Goal: Task Accomplishment & Management: Use online tool/utility

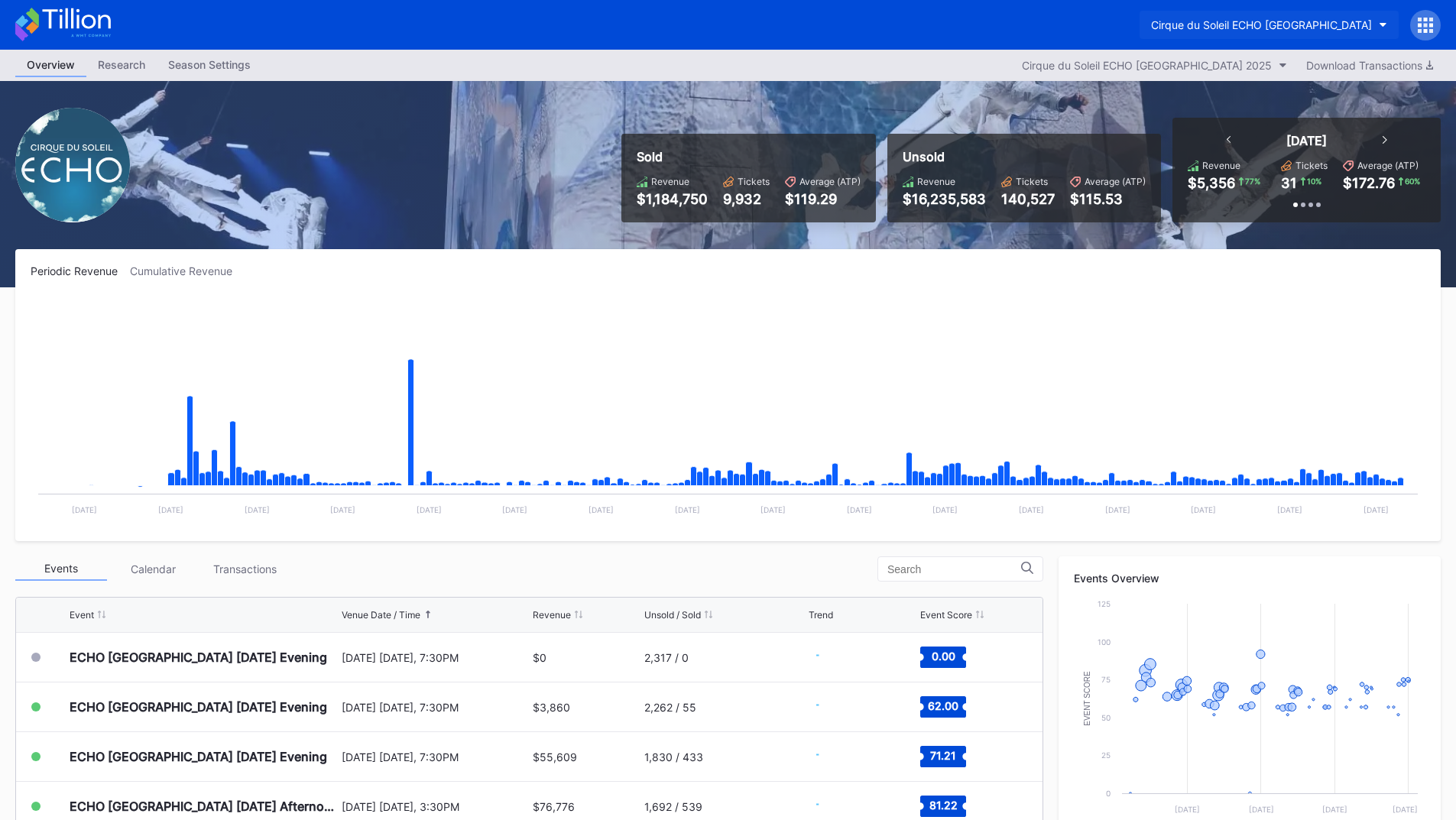
click at [1205, 31] on div "Cirque du Soleil ECHO [GEOGRAPHIC_DATA]" at bounding box center [1261, 24] width 221 height 13
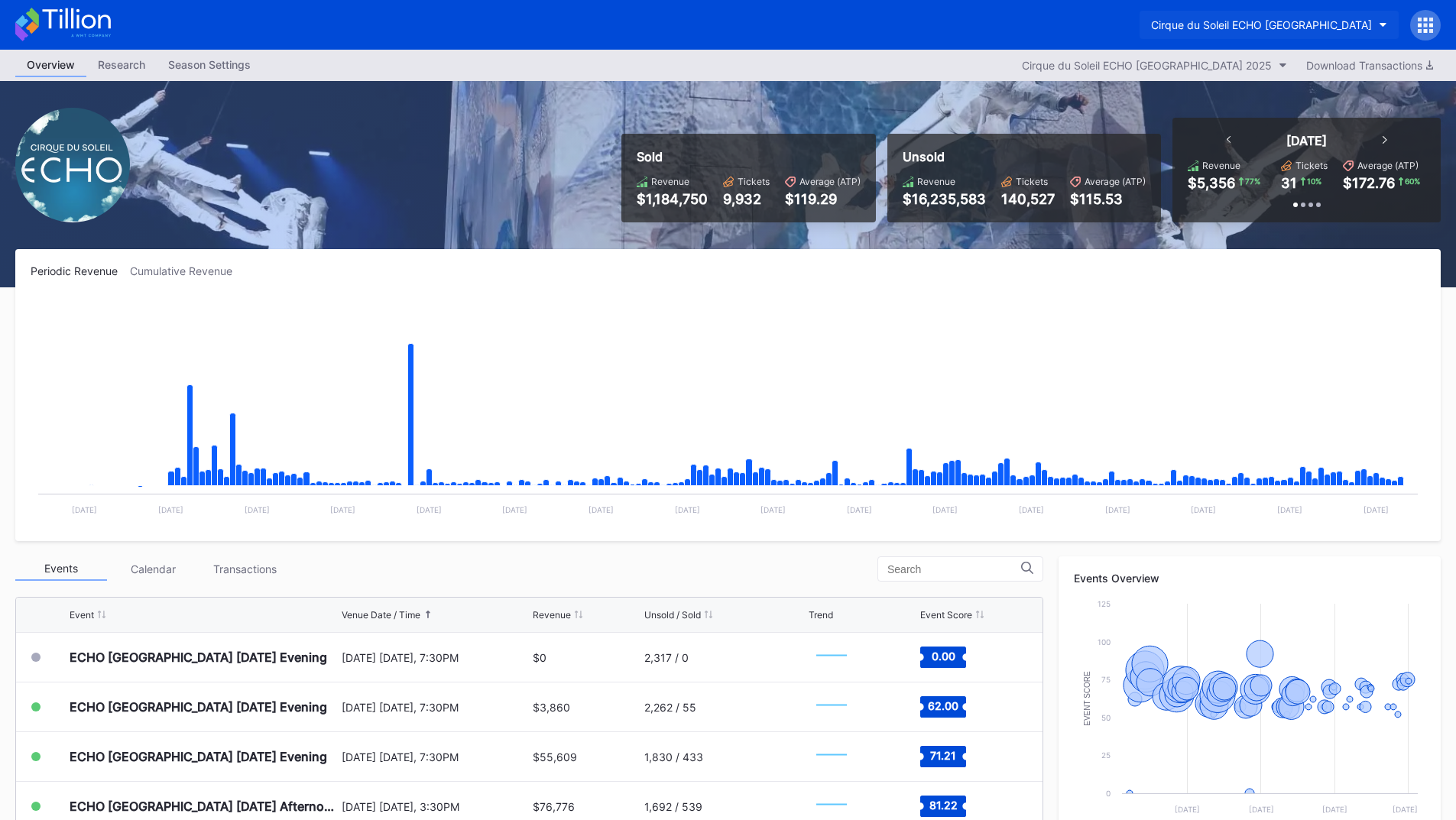
click at [1316, 31] on div "Cirque du Soleil ECHO [GEOGRAPHIC_DATA]" at bounding box center [1261, 24] width 221 height 13
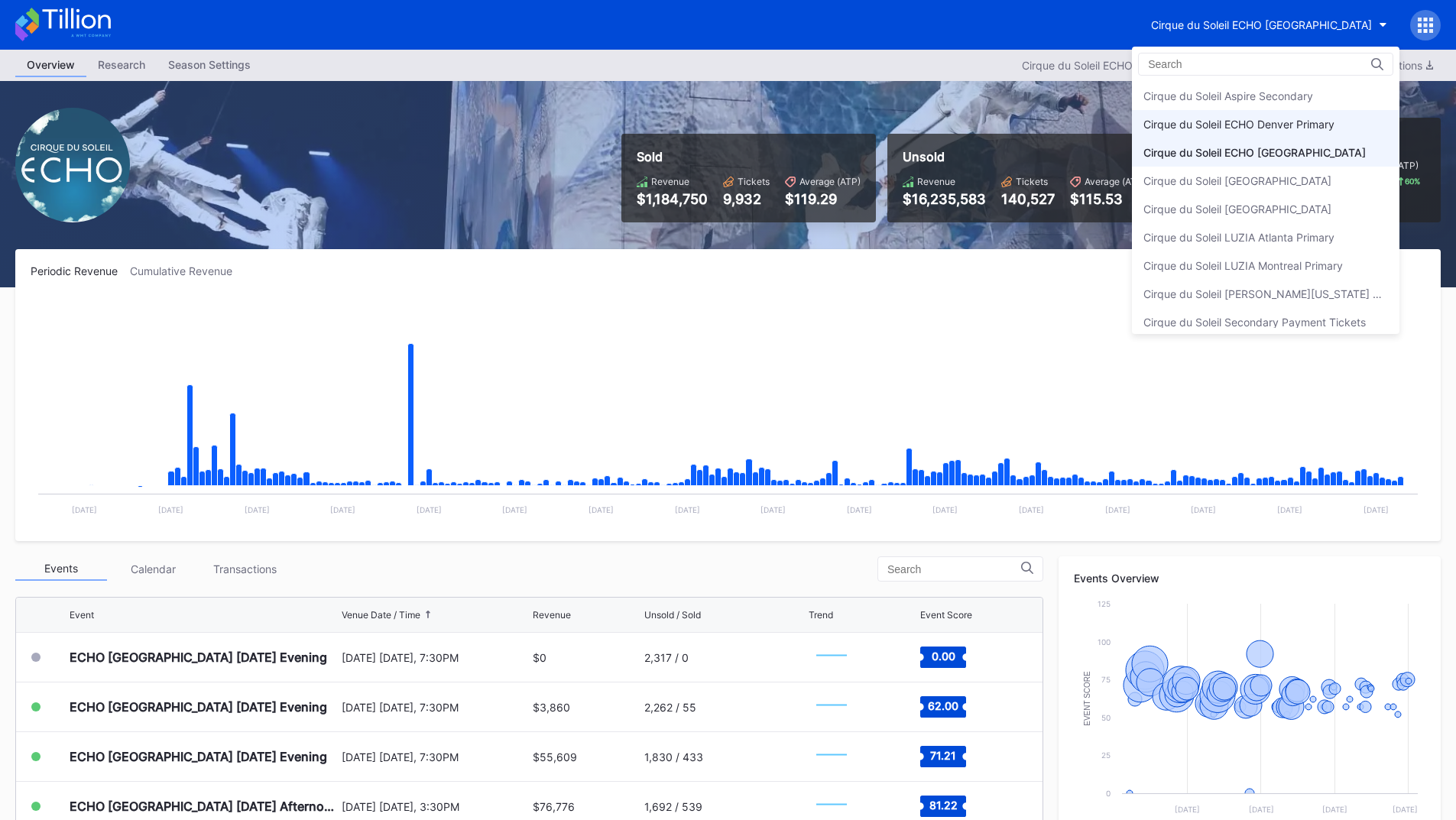
scroll to position [9, 0]
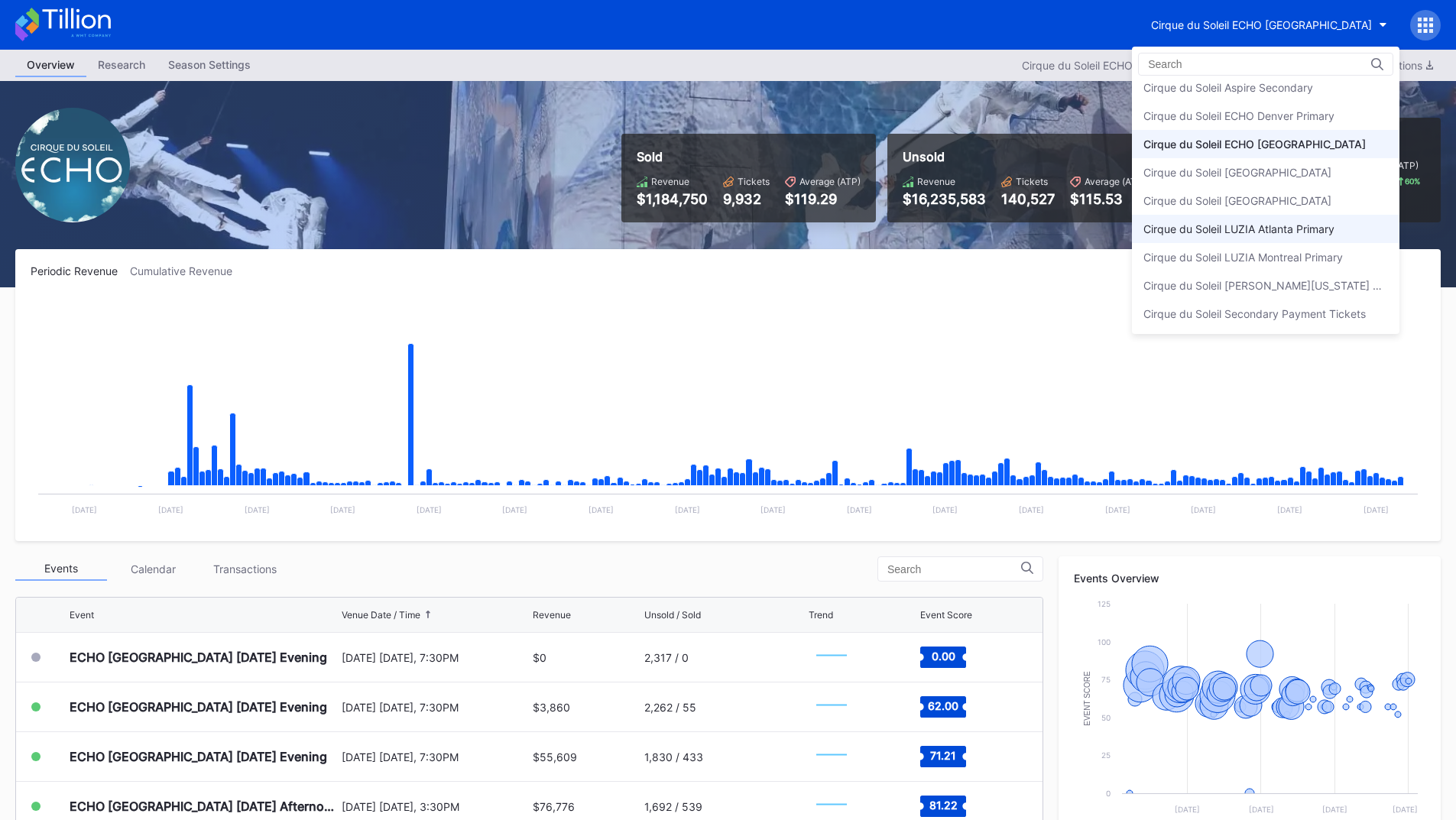
click at [1333, 221] on div "Cirque du Soleil LUZIA Atlanta Primary" at bounding box center [1265, 229] width 268 height 28
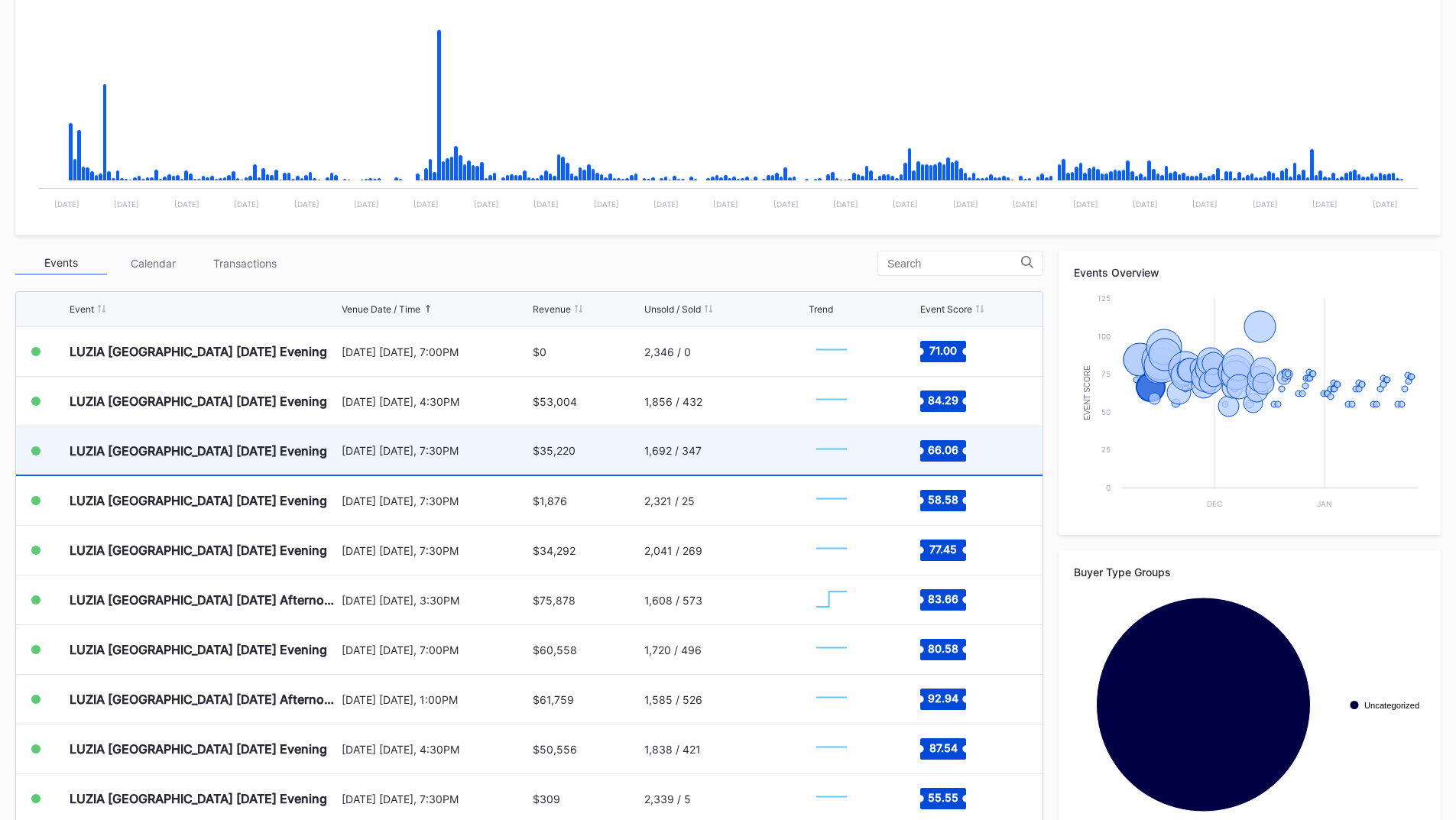
click at [363, 457] on div "[DATE] [DATE], 7:30PM" at bounding box center [435, 450] width 188 height 48
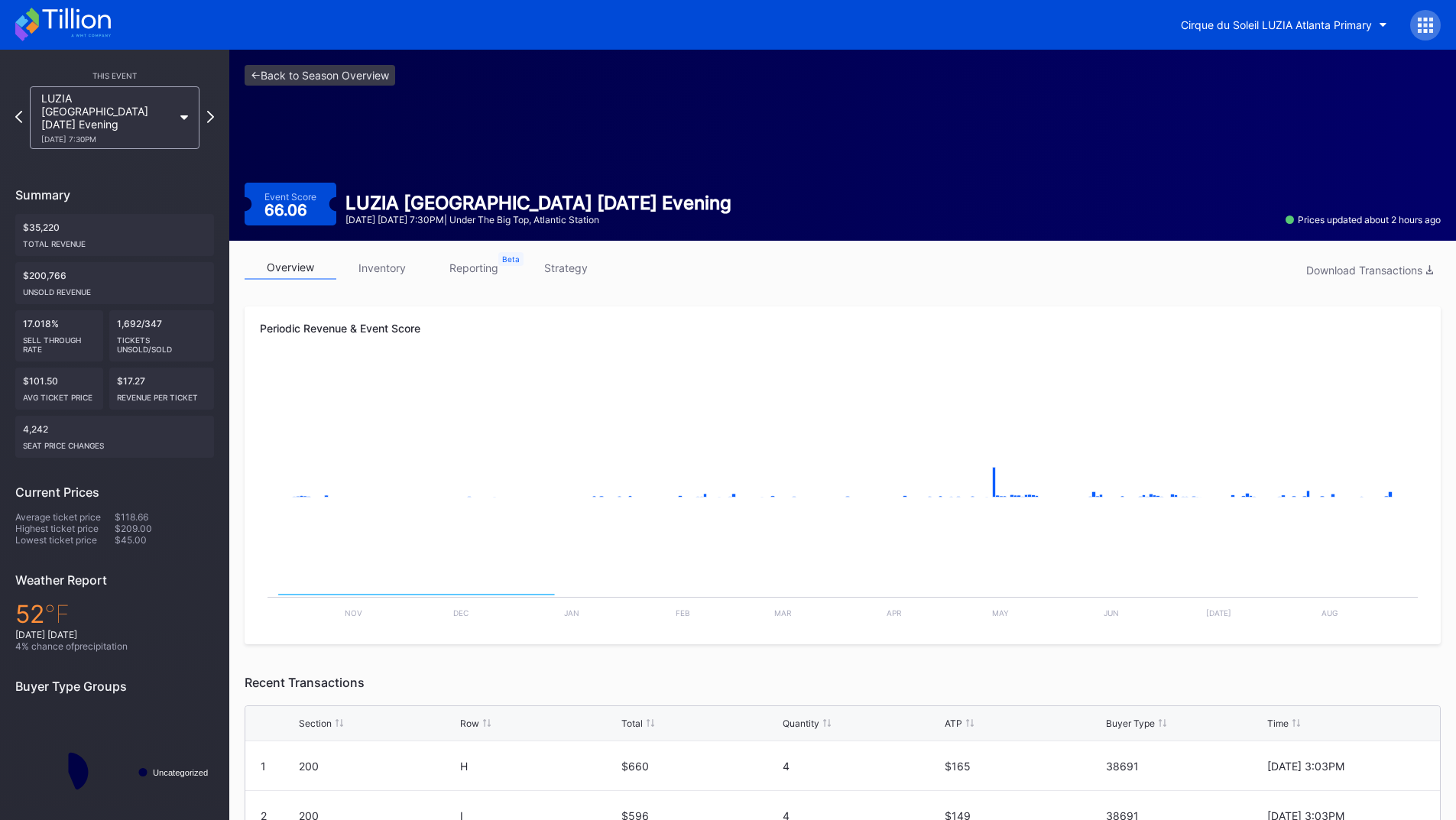
click at [372, 267] on link "inventory" at bounding box center [382, 268] width 92 height 24
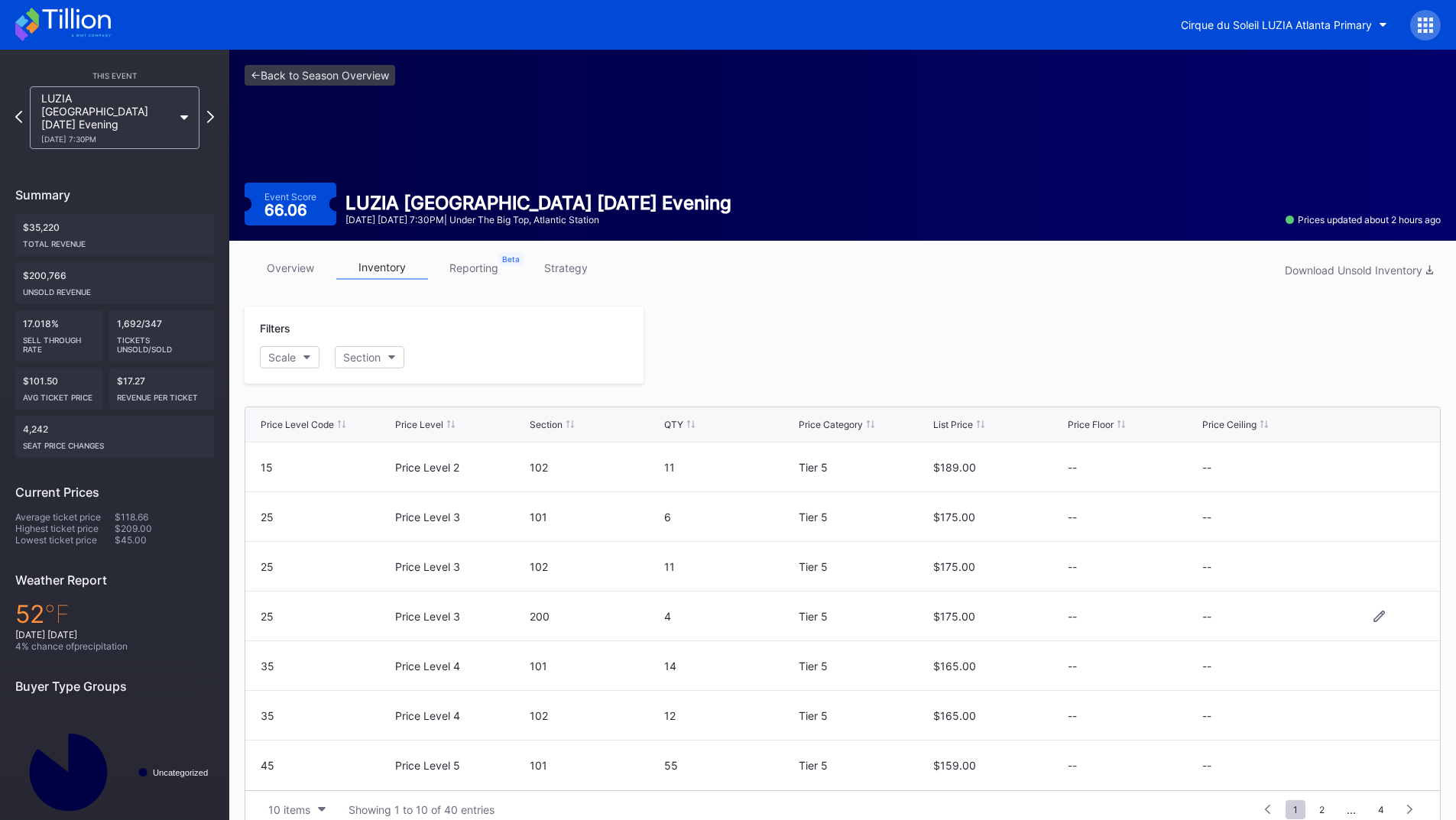
scroll to position [24, 0]
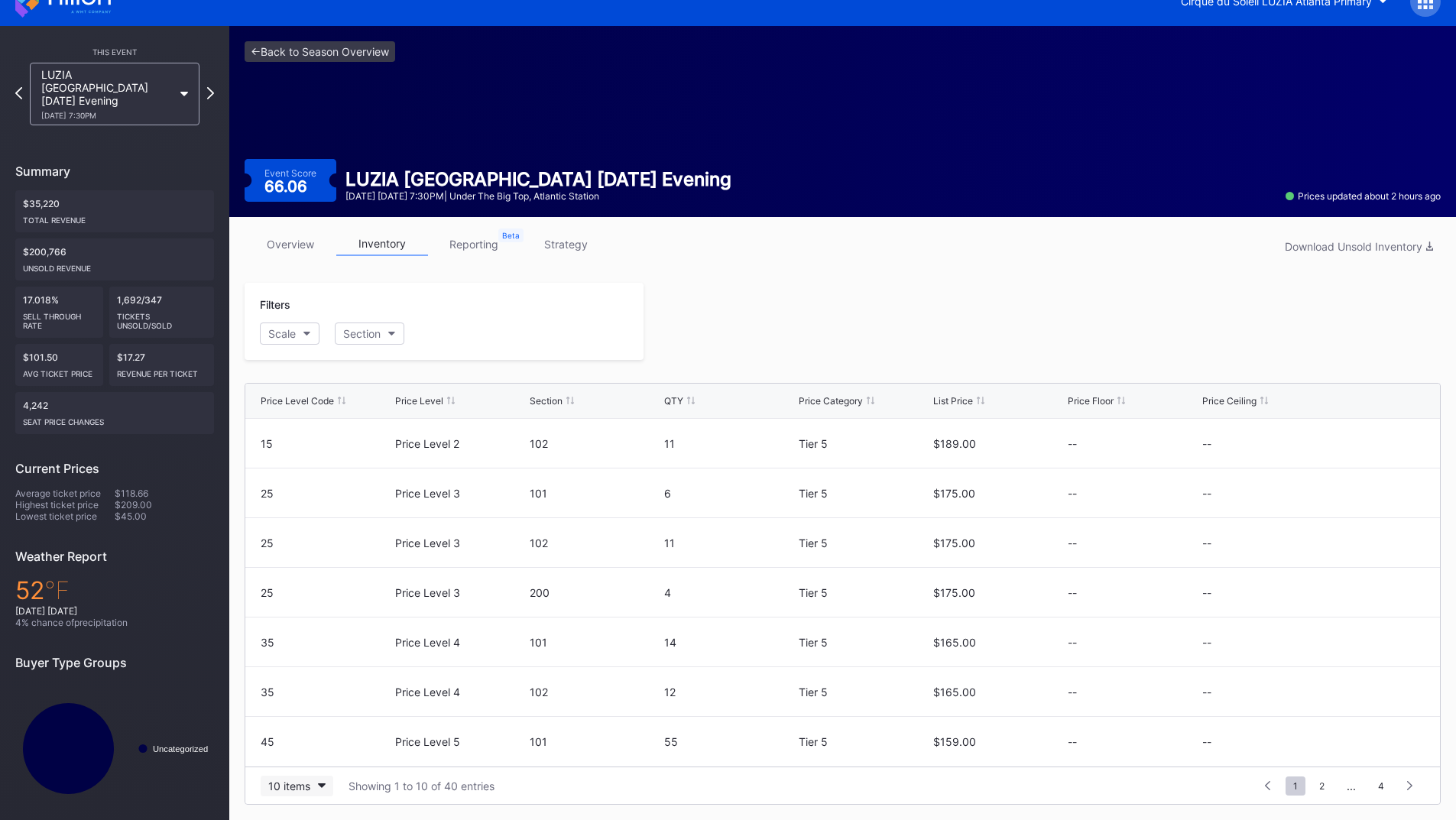
click at [307, 784] on div "10 items" at bounding box center [289, 786] width 42 height 13
click at [295, 337] on div "Scale" at bounding box center [282, 333] width 27 height 13
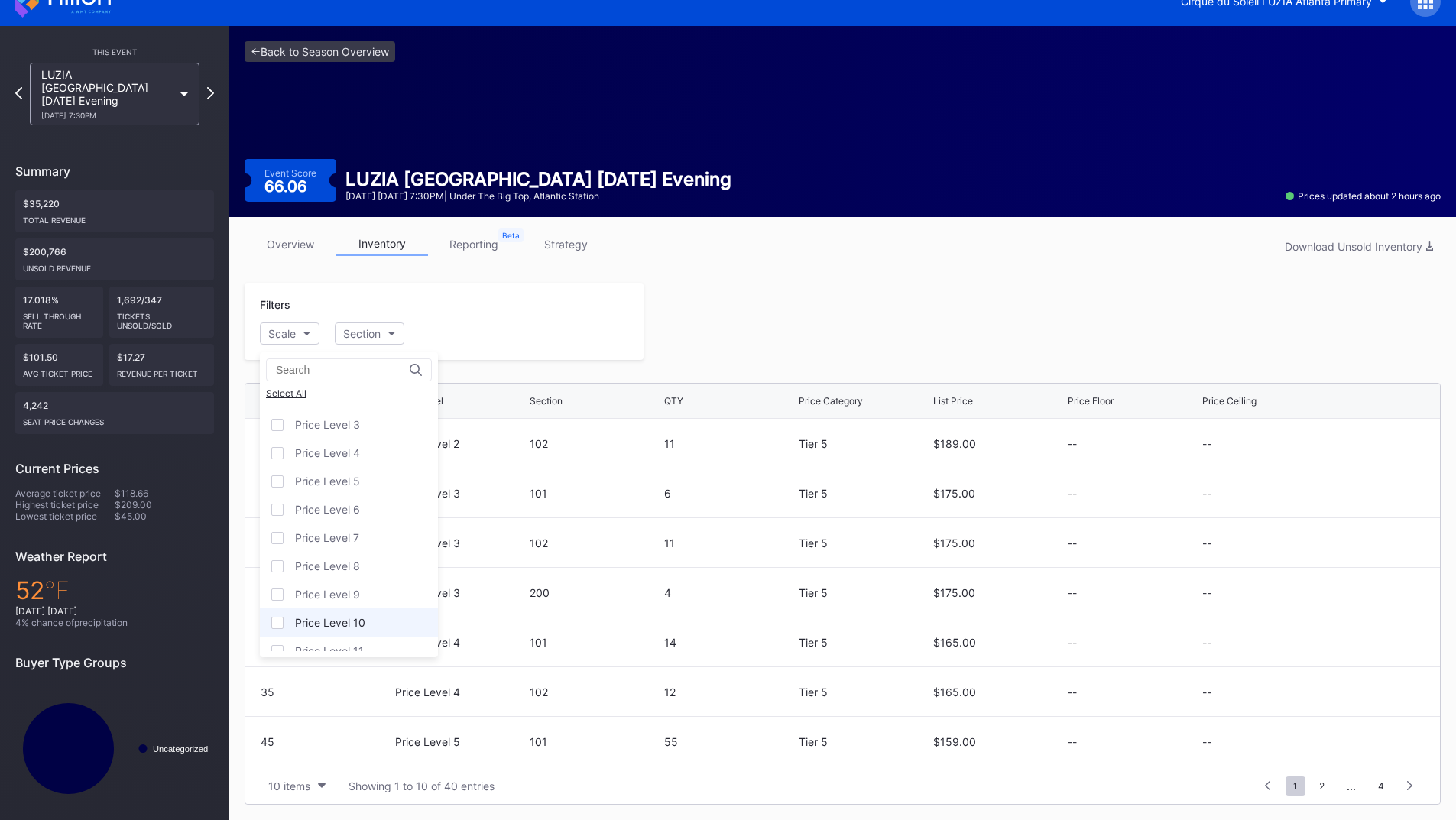
scroll to position [93, 0]
click at [326, 632] on div "Price Level 12" at bounding box center [348, 637] width 178 height 28
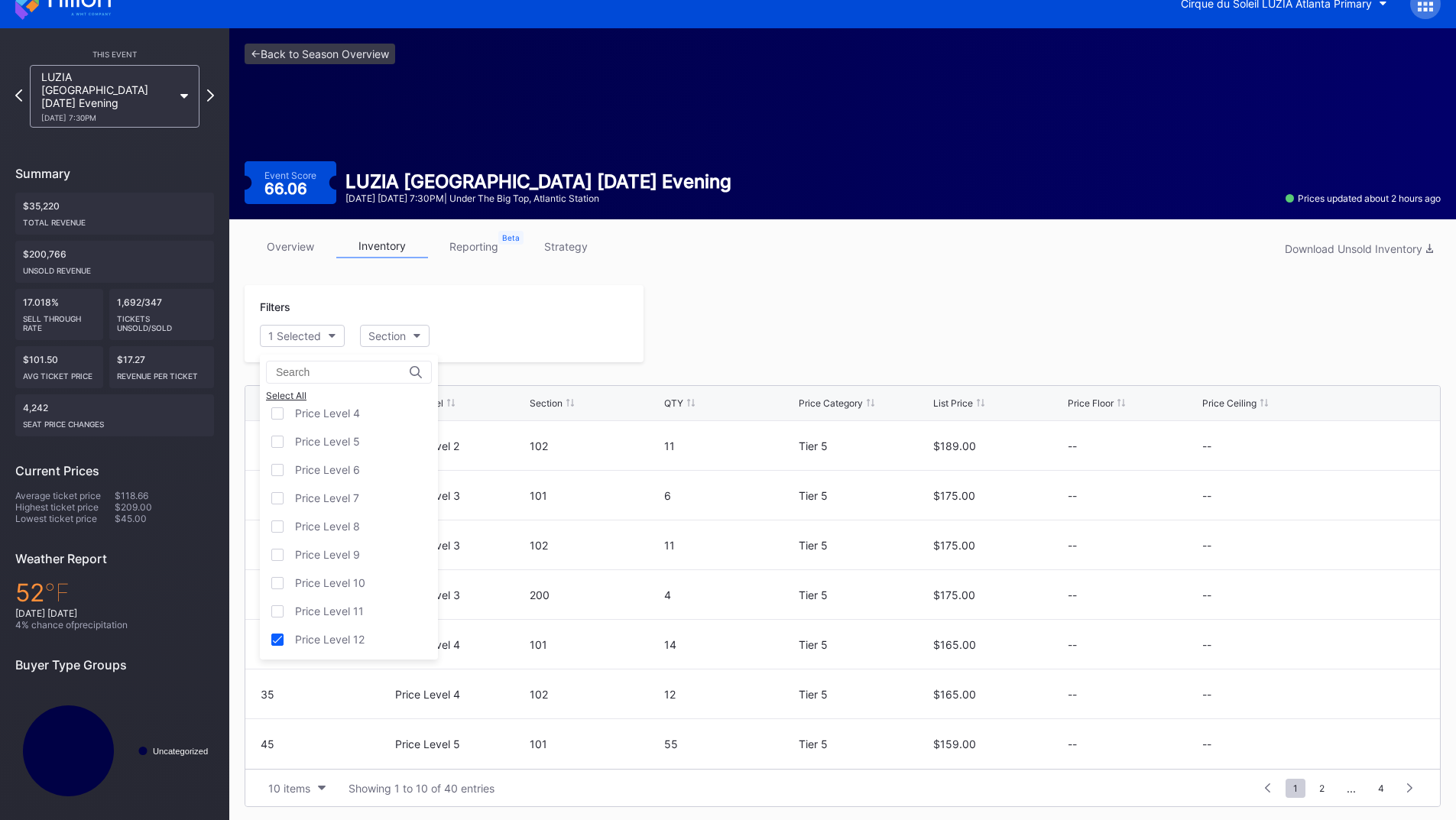
scroll to position [0, 0]
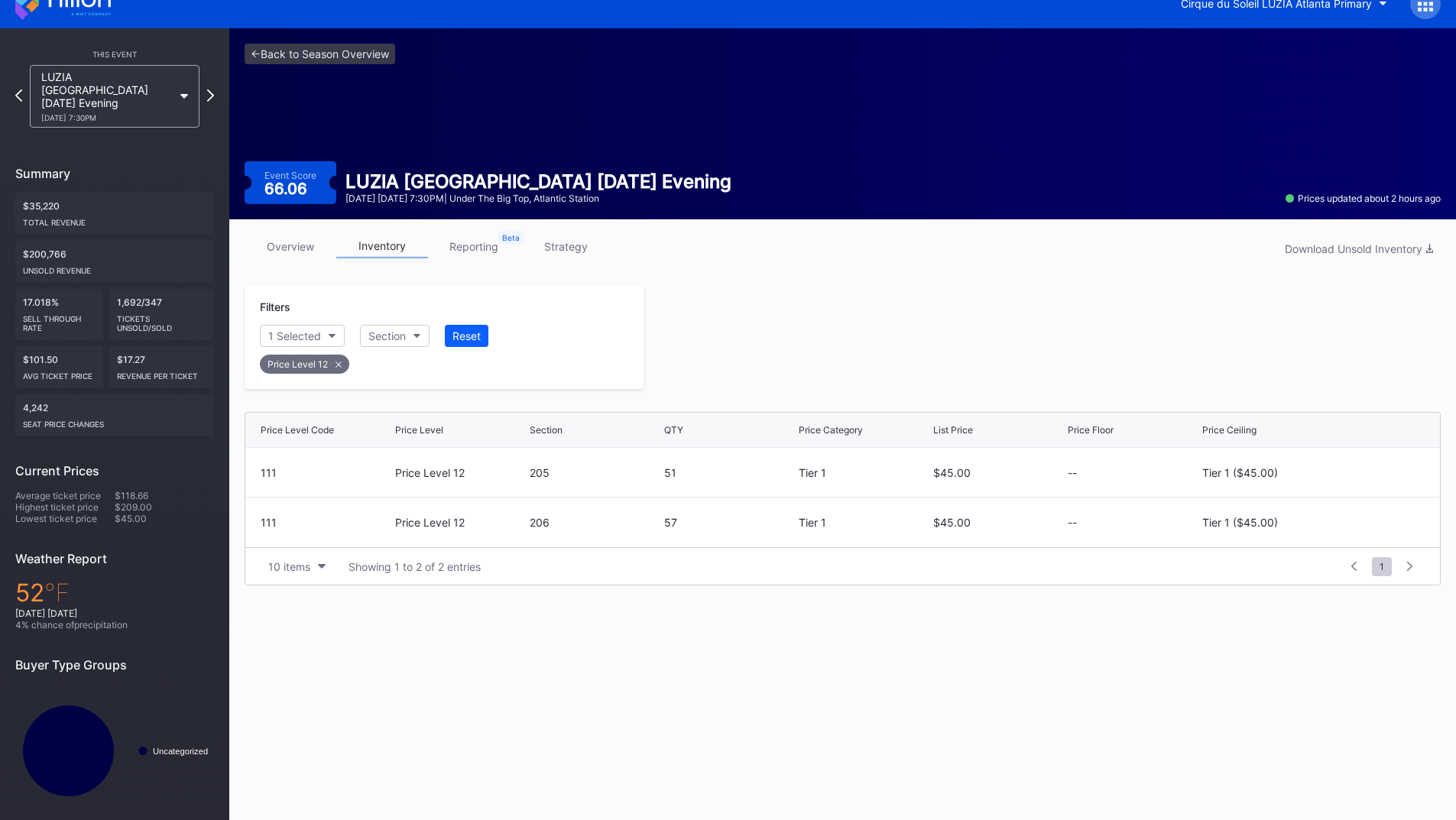
click at [56, 7] on icon at bounding box center [63, 2] width 96 height 34
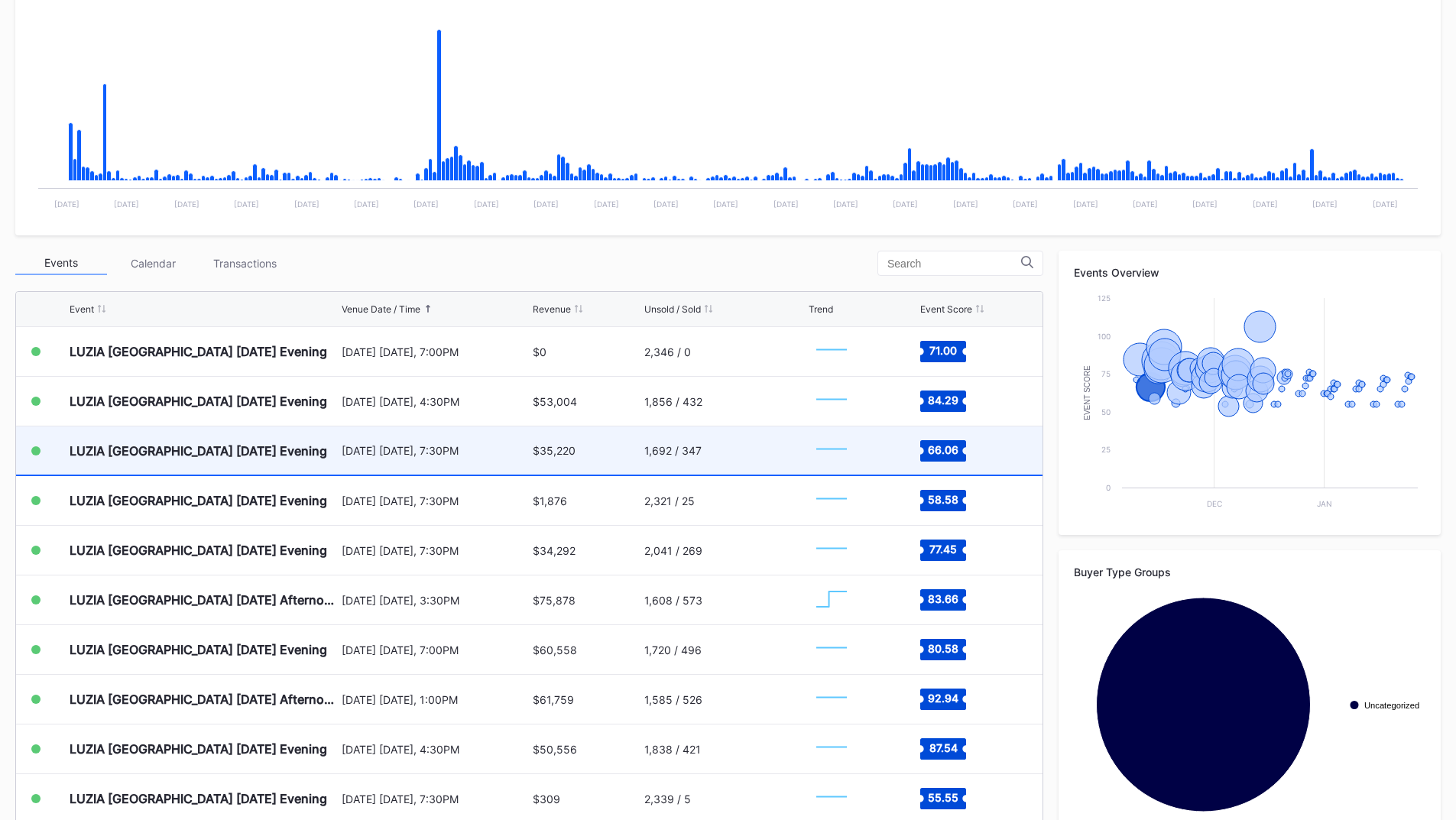
click at [271, 455] on div "LUZIA [GEOGRAPHIC_DATA] [DATE] Evening" at bounding box center [204, 450] width 268 height 48
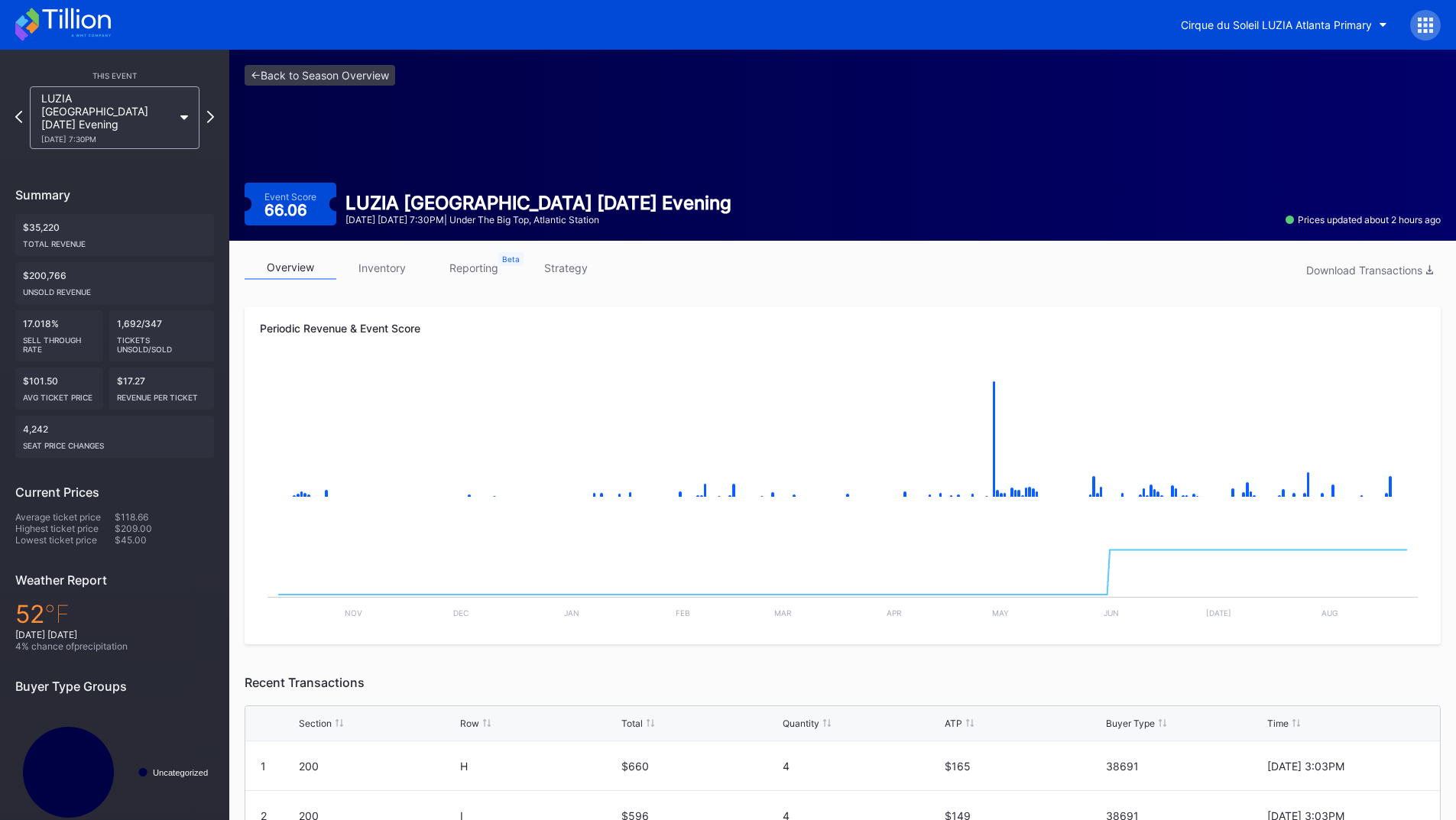
click at [377, 267] on link "inventory" at bounding box center [382, 268] width 92 height 24
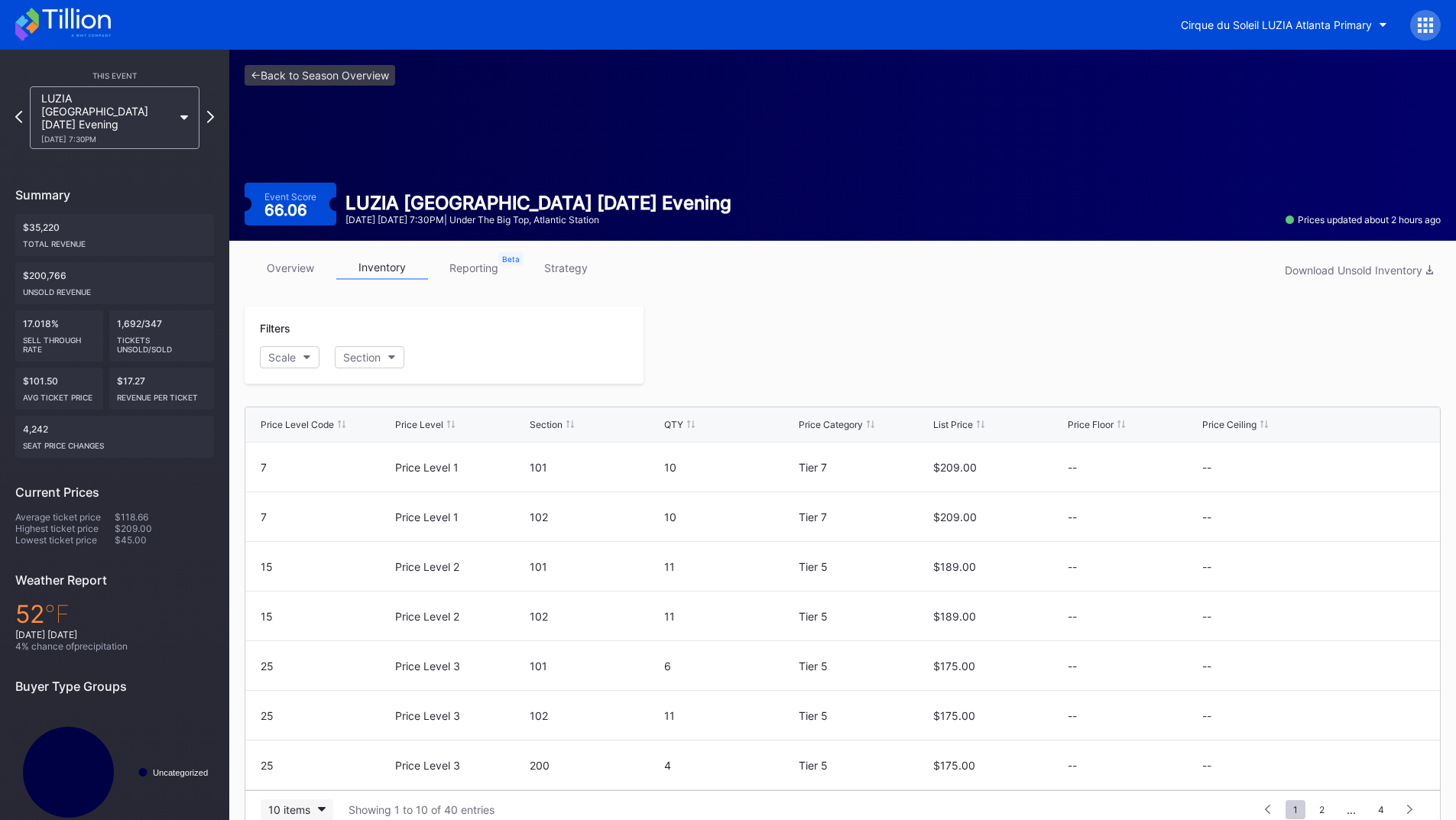
click at [303, 807] on div "10 items" at bounding box center [289, 810] width 42 height 13
click at [303, 804] on div "10 items" at bounding box center [289, 810] width 42 height 13
click at [292, 772] on div "200 items" at bounding box center [297, 771] width 49 height 13
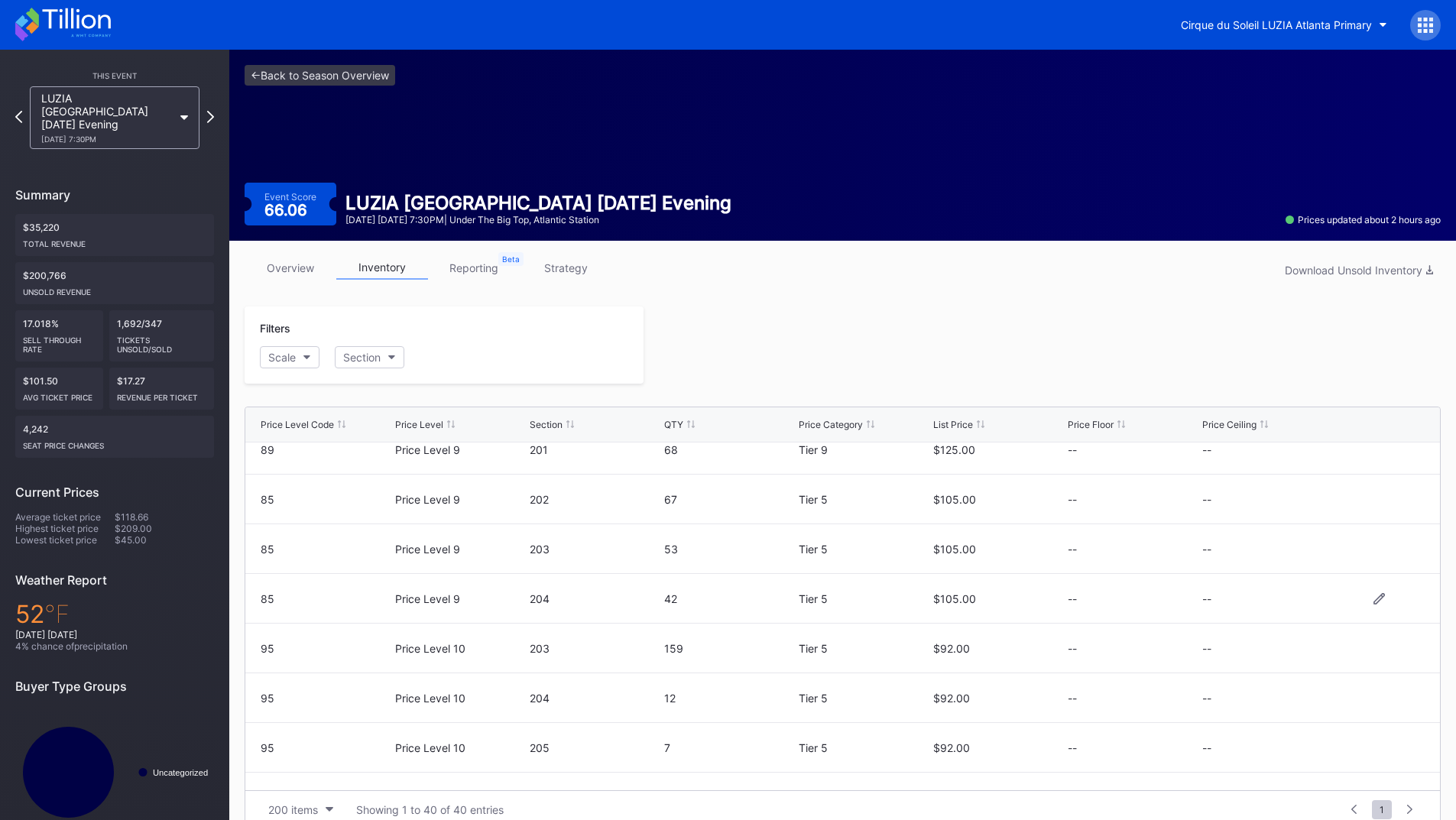
scroll to position [1376, 0]
